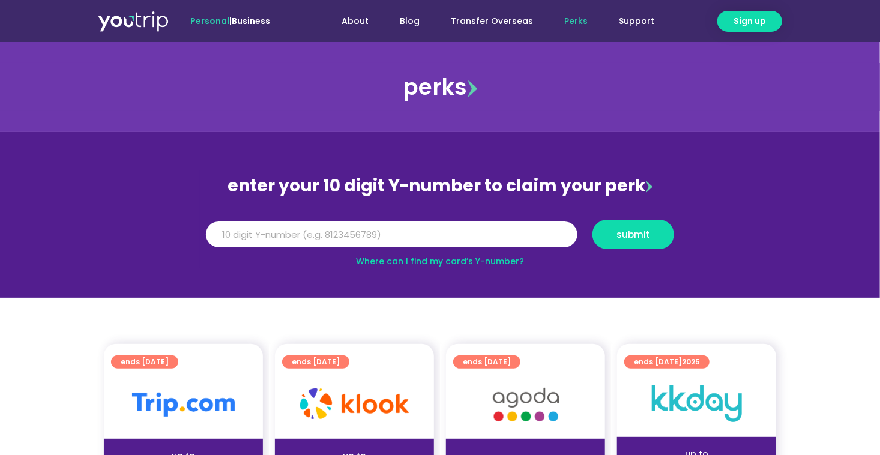
click at [473, 89] on img at bounding box center [473, 88] width 10 height 17
click at [572, 19] on link "Perks" at bounding box center [576, 21] width 55 height 22
click at [508, 26] on link "Transfer Overseas" at bounding box center [491, 21] width 113 height 22
